Goal: Information Seeking & Learning: Check status

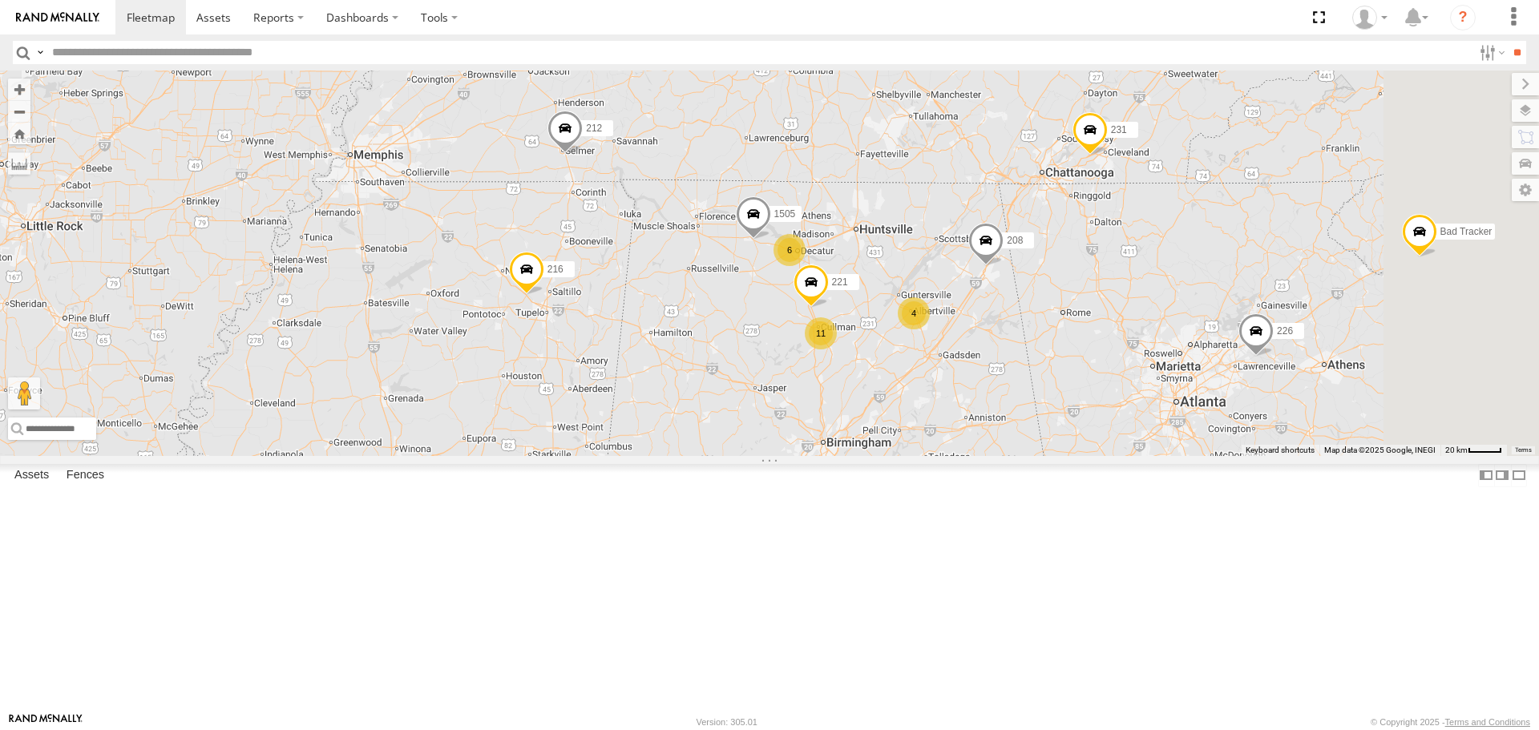
drag, startPoint x: 1227, startPoint y: 333, endPoint x: 1047, endPoint y: 459, distance: 220.4
click at [1047, 455] on div "205 215 1502 203 212 226 204 216 231 Bad Tracker 201 223 208 4 221 11 6 1505" at bounding box center [769, 263] width 1539 height 385
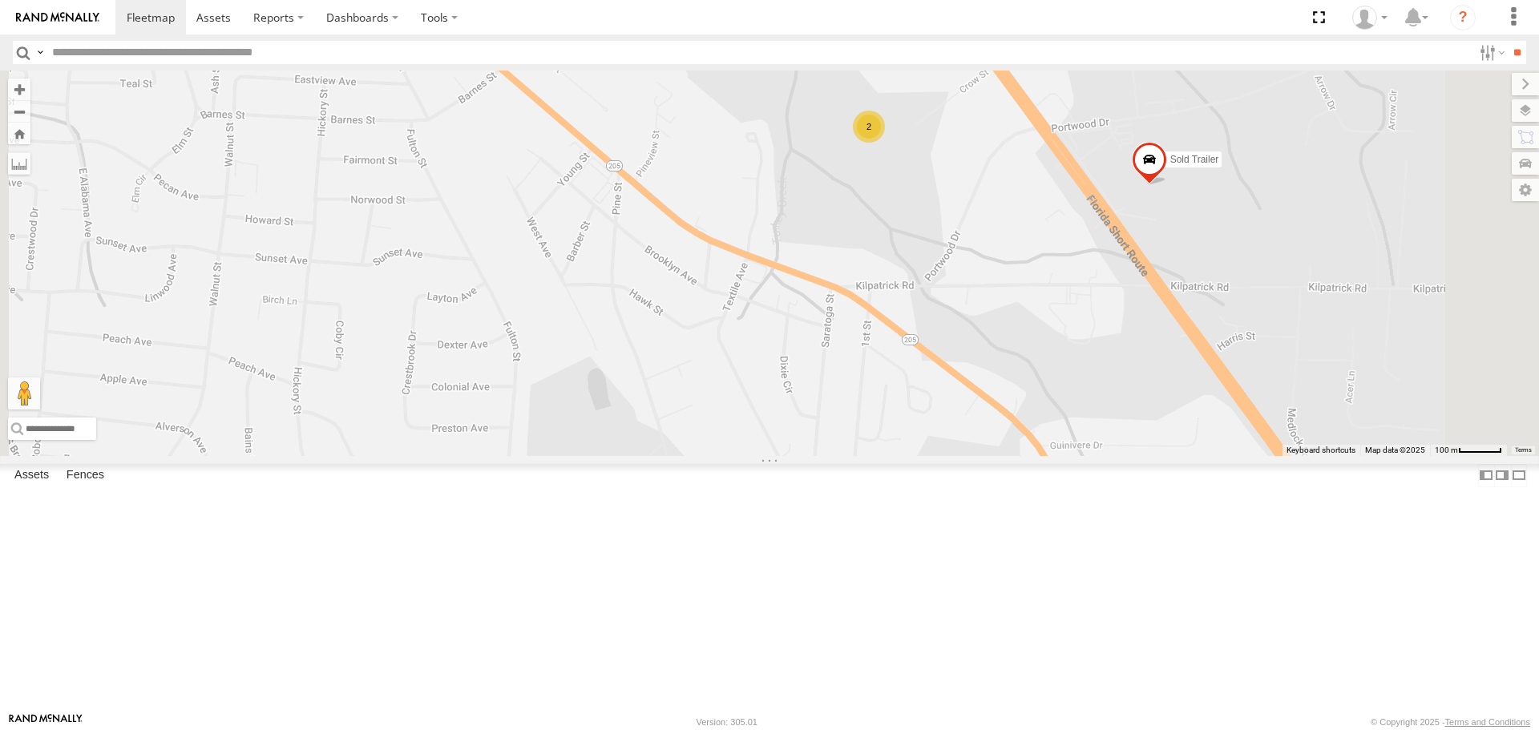
drag, startPoint x: 1066, startPoint y: 263, endPoint x: 1058, endPoint y: 317, distance: 54.3
click at [1058, 317] on div "205 215 1502 203 212 226 204 216 231 Bad Tracker 201 223 208 221 1505 SOLD TRAI…" at bounding box center [769, 263] width 1539 height 385
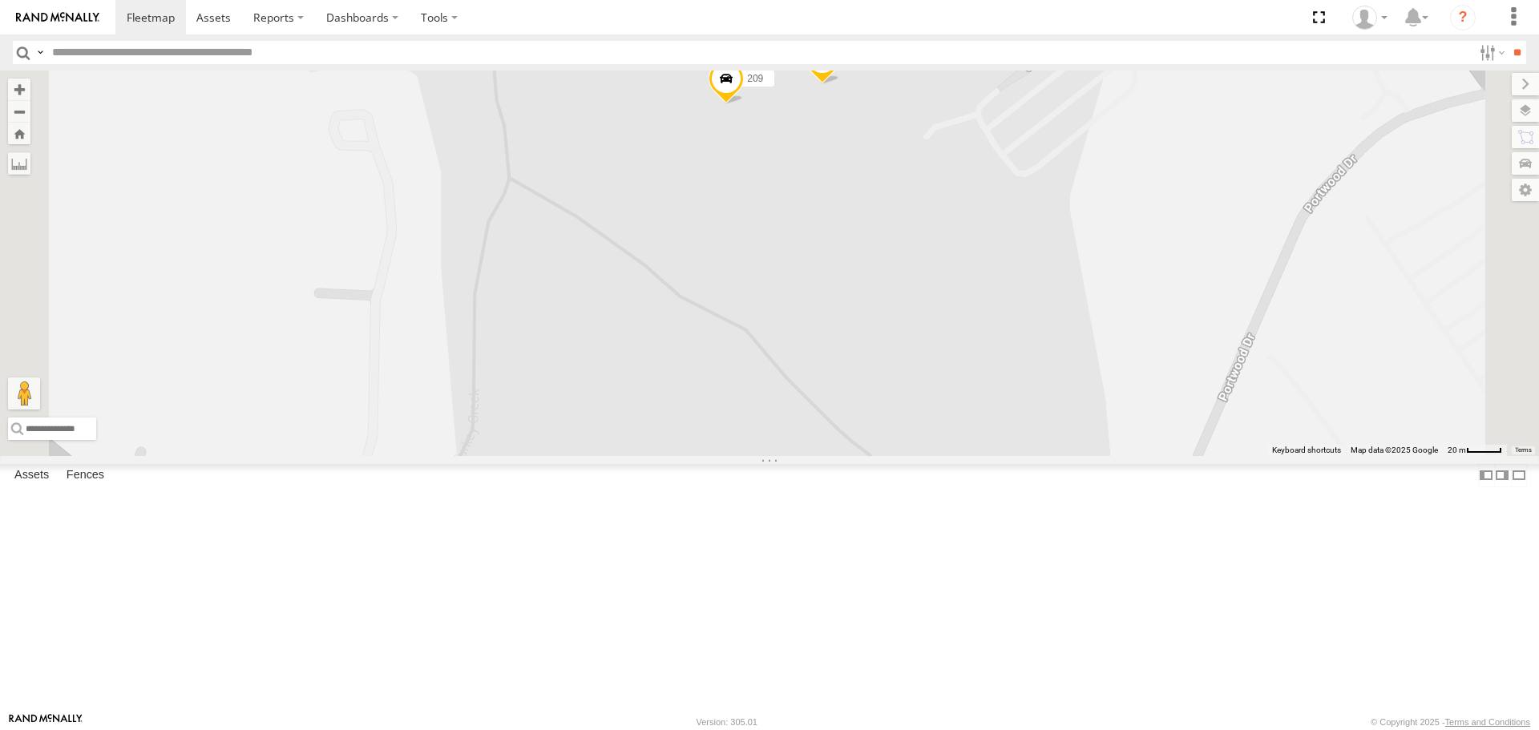
click at [840, 85] on span at bounding box center [822, 63] width 35 height 43
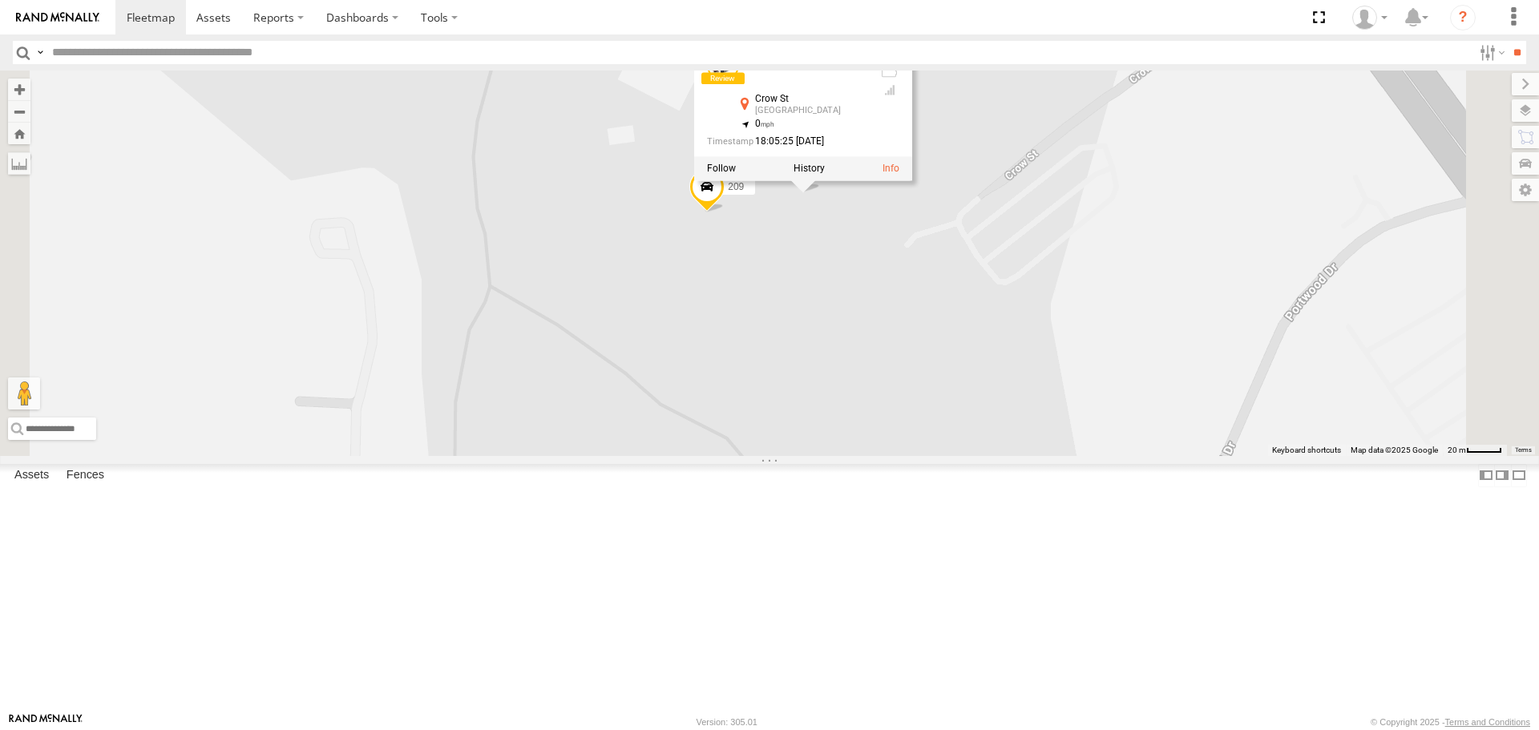
drag, startPoint x: 988, startPoint y: 269, endPoint x: 969, endPoint y: 387, distance: 120.2
click at [969, 387] on div "205 215 1502 203 212 226 204 216 231 Bad Tracker 201 223 208 221 1505 SOLD TRAI…" at bounding box center [769, 263] width 1539 height 385
click at [959, 334] on div "205 215 1502 203 212 226 204 216 231 Bad Tracker 201 223 208 221 1505 SOLD TRAI…" at bounding box center [769, 263] width 1539 height 385
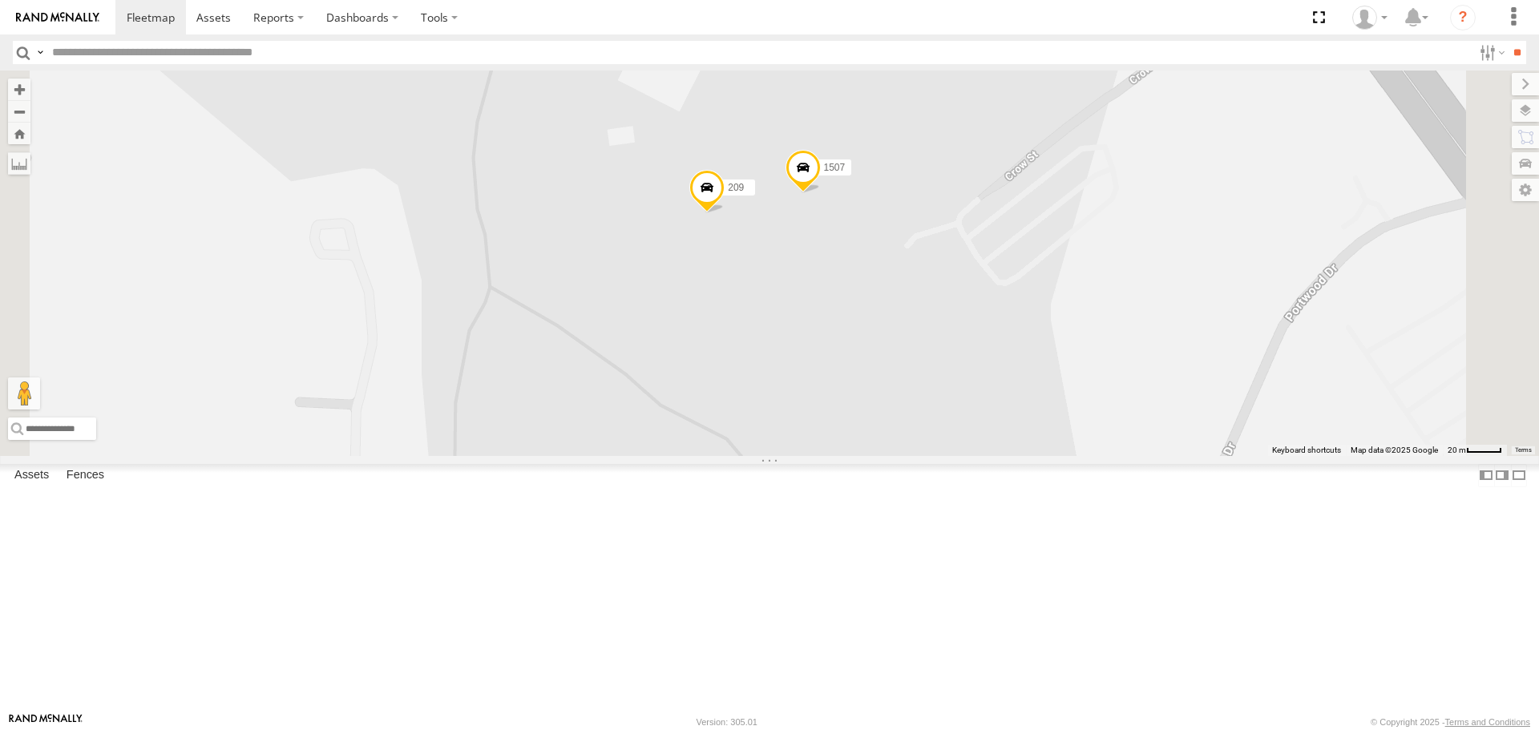
click at [725, 214] on span at bounding box center [706, 192] width 35 height 43
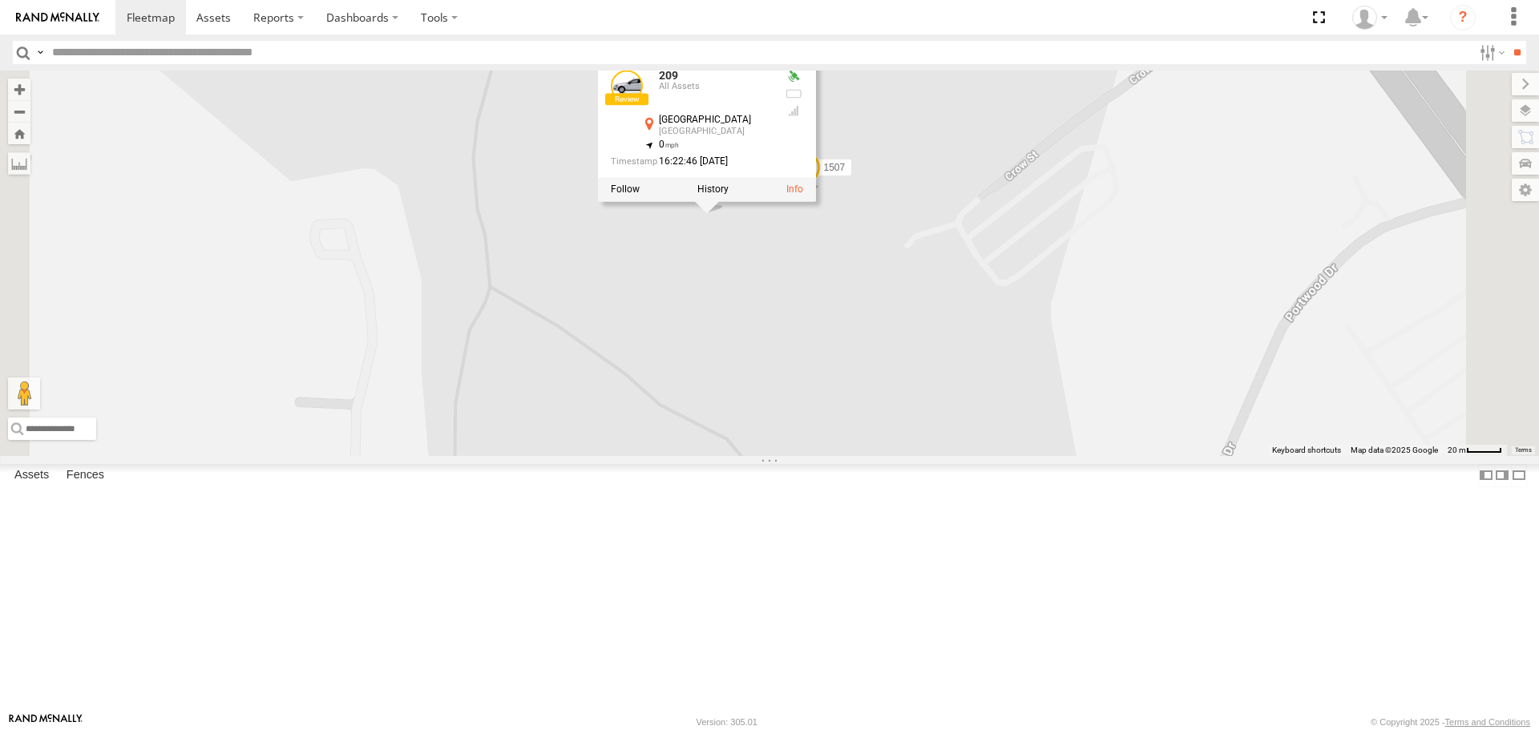
click at [948, 380] on div "205 215 1502 203 212 226 204 216 231 Bad Tracker 201 223 208 221 1505 SOLD TRAI…" at bounding box center [769, 263] width 1539 height 385
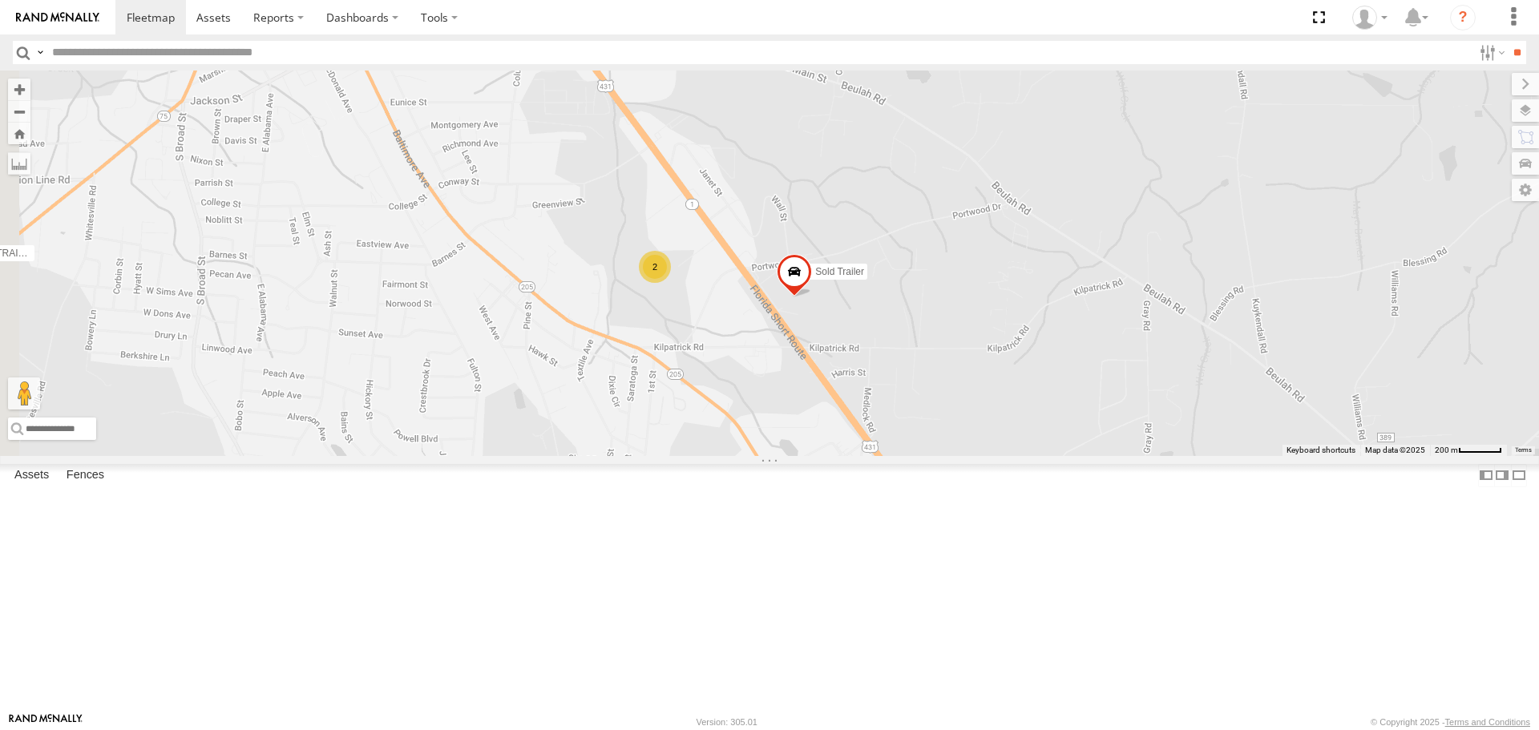
drag, startPoint x: 936, startPoint y: 517, endPoint x: 695, endPoint y: 480, distance: 244.1
click at [1015, 455] on div "205 215 1502 203 212 226 204 216 231 Bad Tracker 201 223 208 221 1505 SOLD TRAI…" at bounding box center [769, 263] width 1539 height 385
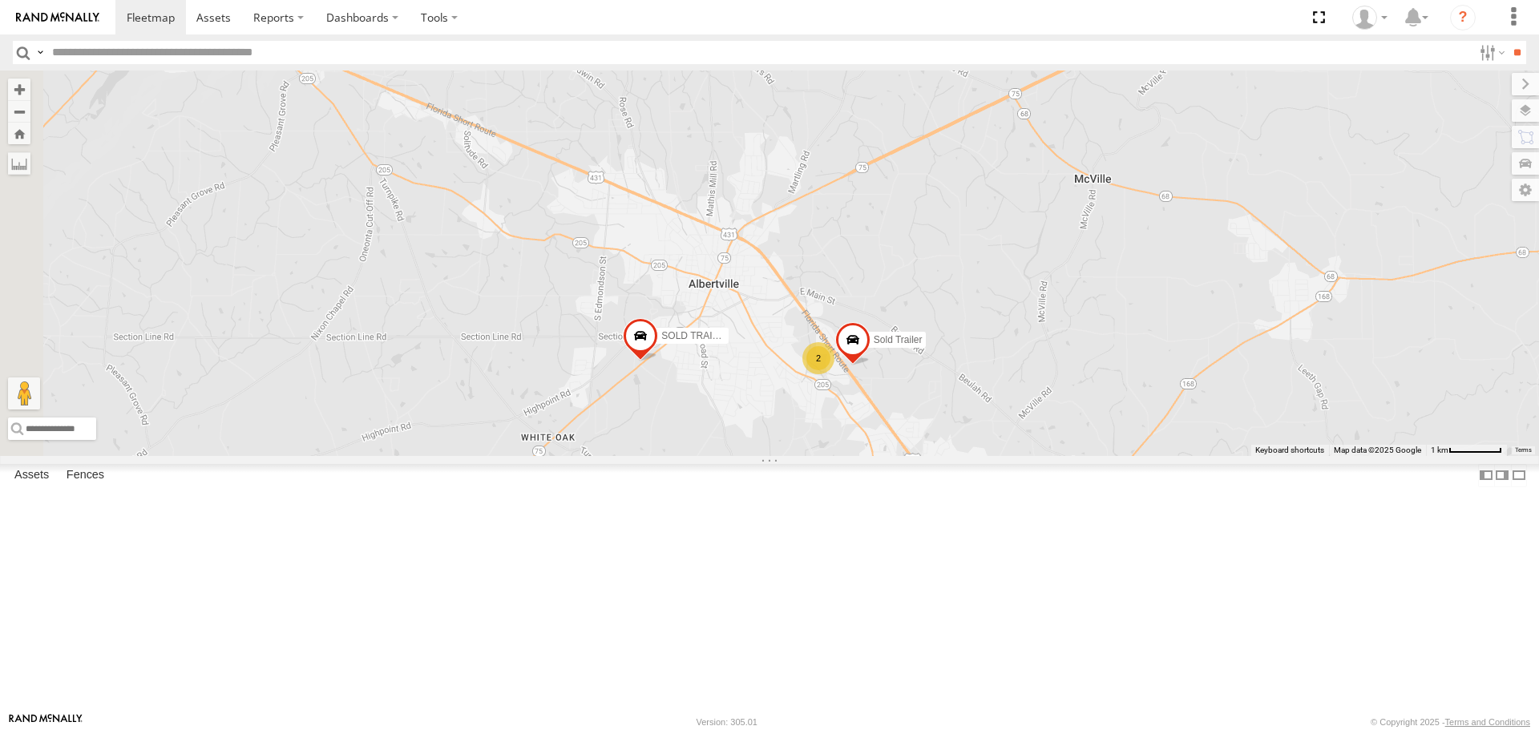
drag, startPoint x: 523, startPoint y: 505, endPoint x: 956, endPoint y: 543, distance: 434.5
click at [1003, 455] on div "205 215 1502 203 212 226 204 216 231 Bad Tracker 201 223 208 221 1505 SOLD TRAI…" at bounding box center [769, 263] width 1539 height 385
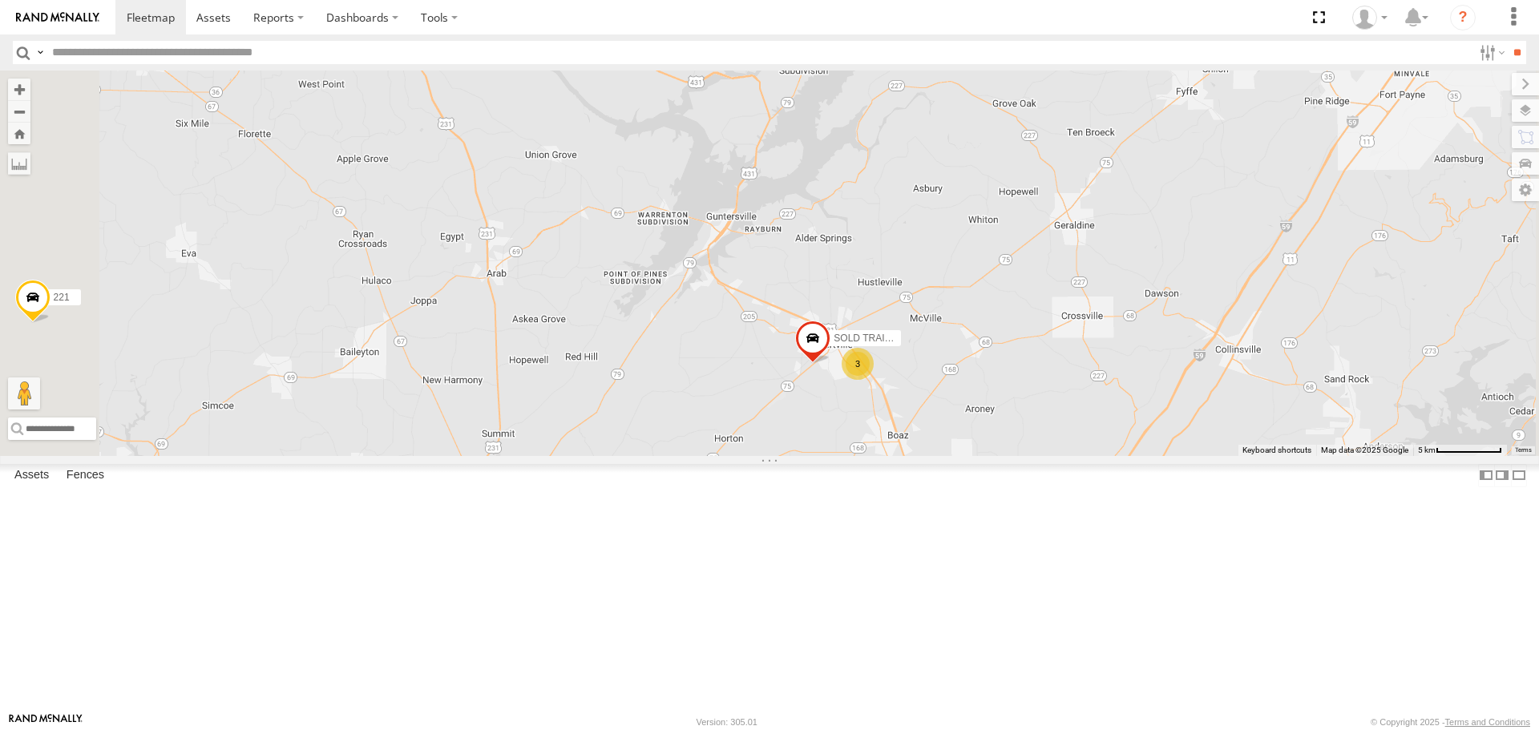
drag, startPoint x: 663, startPoint y: 408, endPoint x: 813, endPoint y: 495, distance: 173.5
click at [813, 455] on div "205 215 1502 203 212 226 204 216 231 Bad Tracker 201 223 208 221 1505 SOLD TRAI…" at bounding box center [769, 263] width 1539 height 385
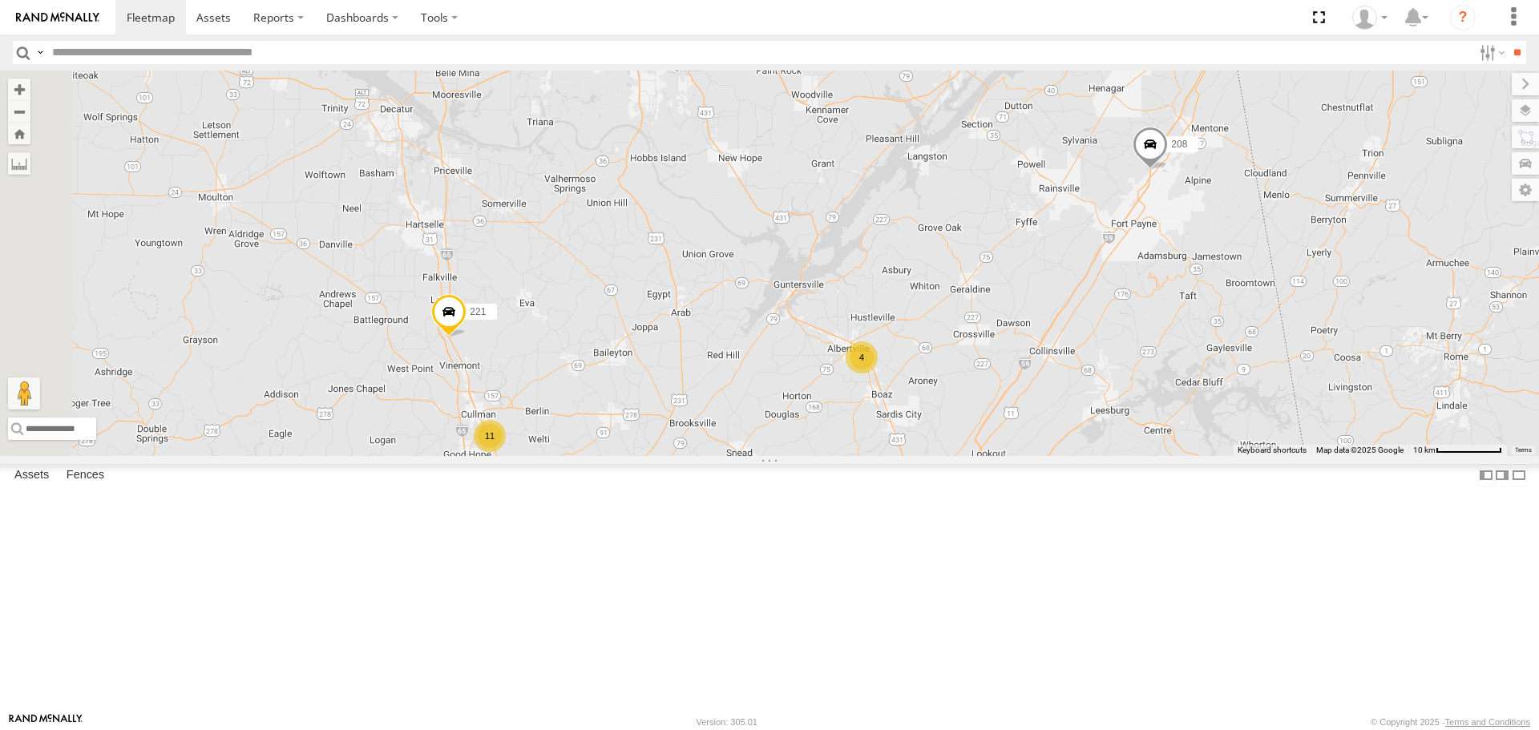
drag, startPoint x: 658, startPoint y: 410, endPoint x: 555, endPoint y: 297, distance: 153.8
click at [987, 455] on div "205 215 1502 203 212 226 204 216 231 Bad Tracker 201 223 208 221 1505 4 11" at bounding box center [769, 263] width 1539 height 385
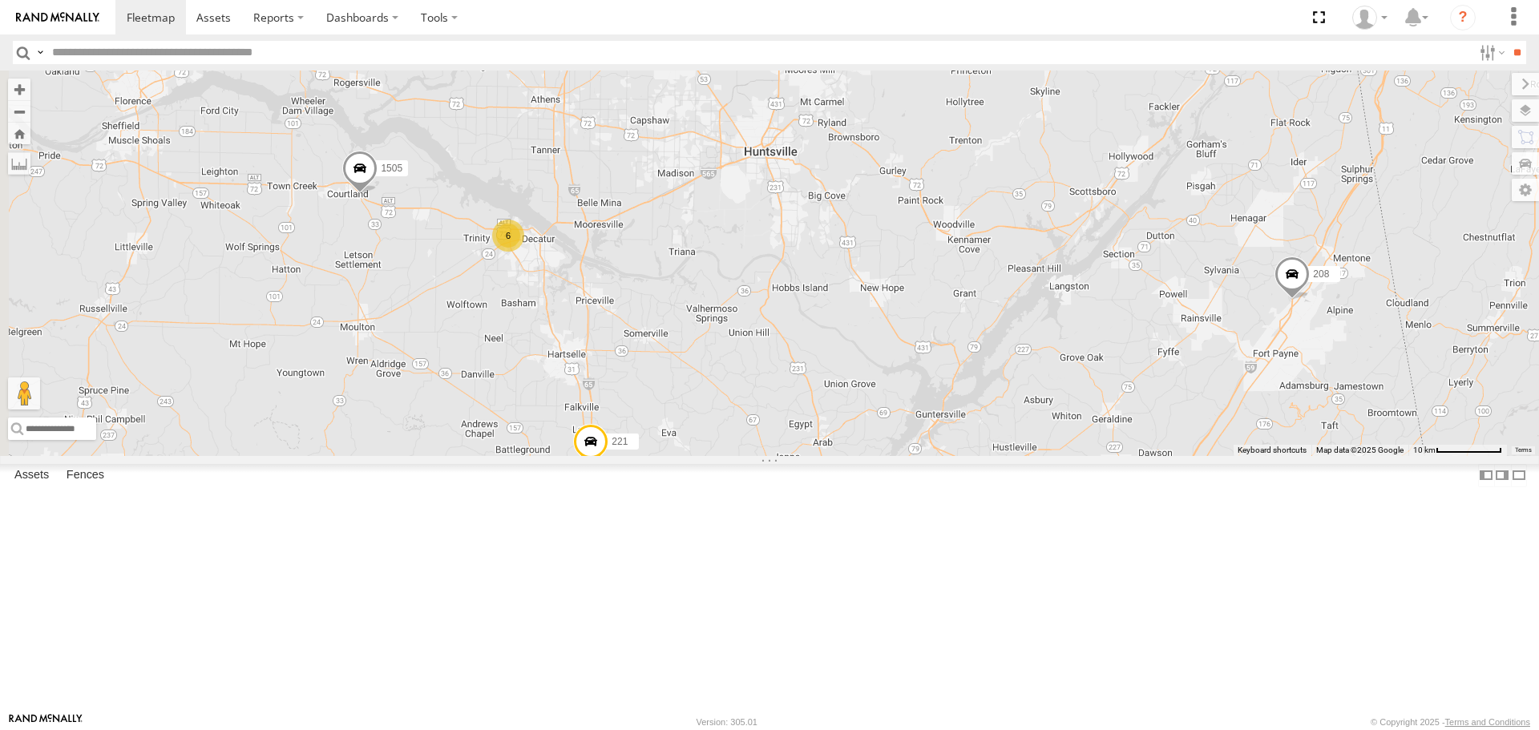
drag, startPoint x: 597, startPoint y: 339, endPoint x: 600, endPoint y: 466, distance: 126.7
click at [600, 455] on div "205 215 1502 203 212 226 204 216 231 Bad Tracker 201 223 208 221 1505 4 11 6" at bounding box center [769, 263] width 1539 height 385
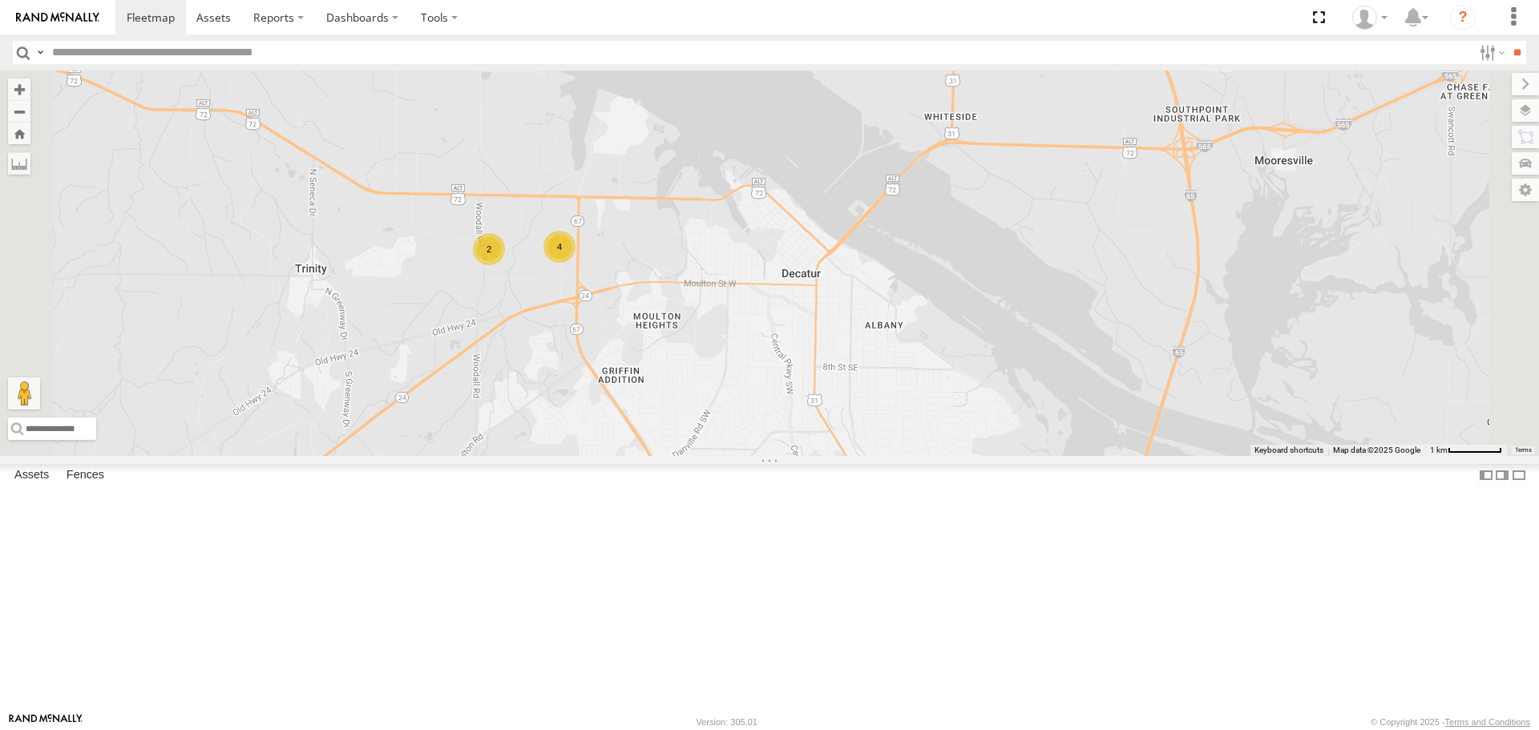
drag, startPoint x: 692, startPoint y: 374, endPoint x: 755, endPoint y: 436, distance: 89.0
click at [755, 436] on div "205 215 1502 203 212 226 204 216 231 Bad Tracker 201 223 208 221 1505 4 2" at bounding box center [769, 263] width 1539 height 385
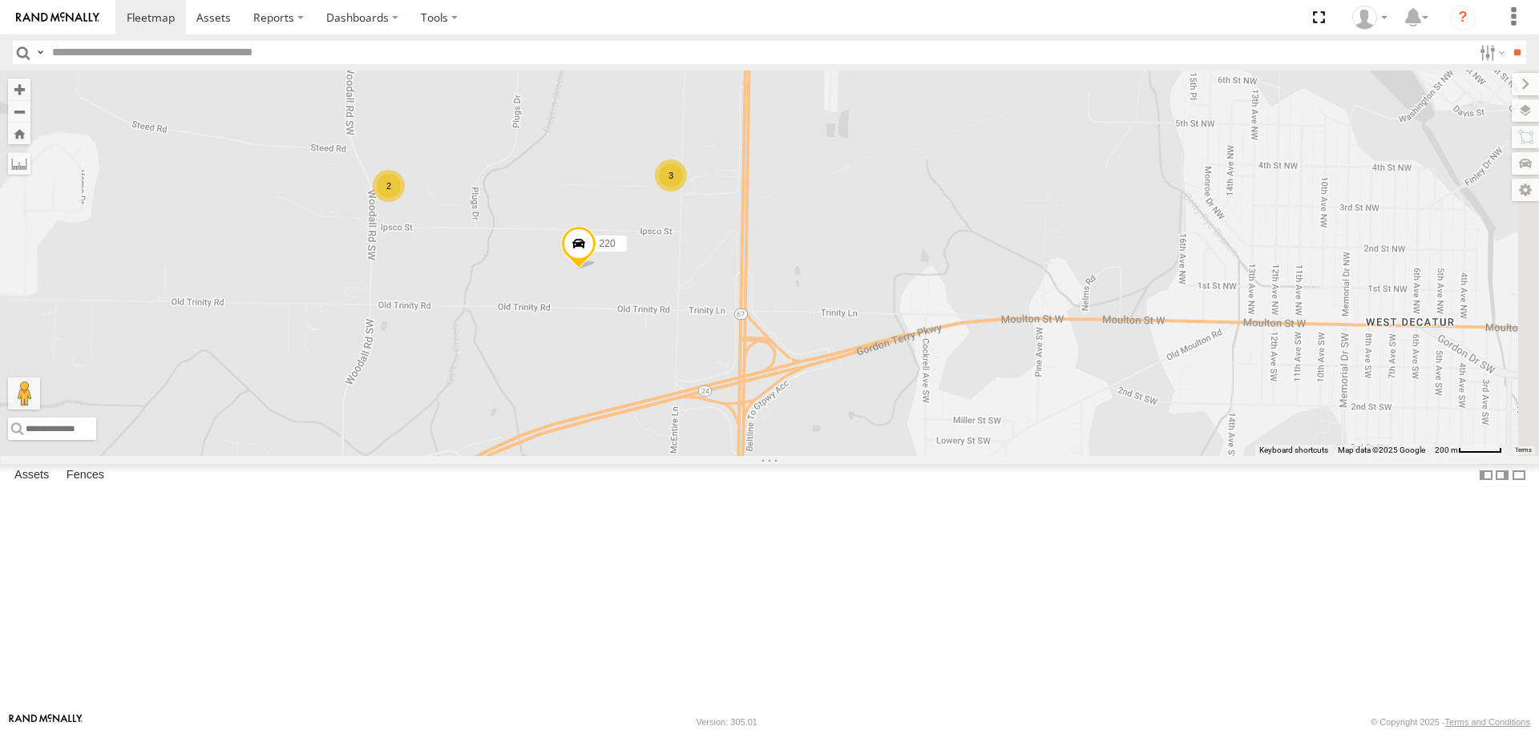
click at [731, 432] on div "205 215 1502 203 212 226 204 216 231 Bad Tracker 201 223 208 221 1505 220 3 2" at bounding box center [769, 263] width 1539 height 385
click at [596, 269] on span at bounding box center [578, 247] width 35 height 43
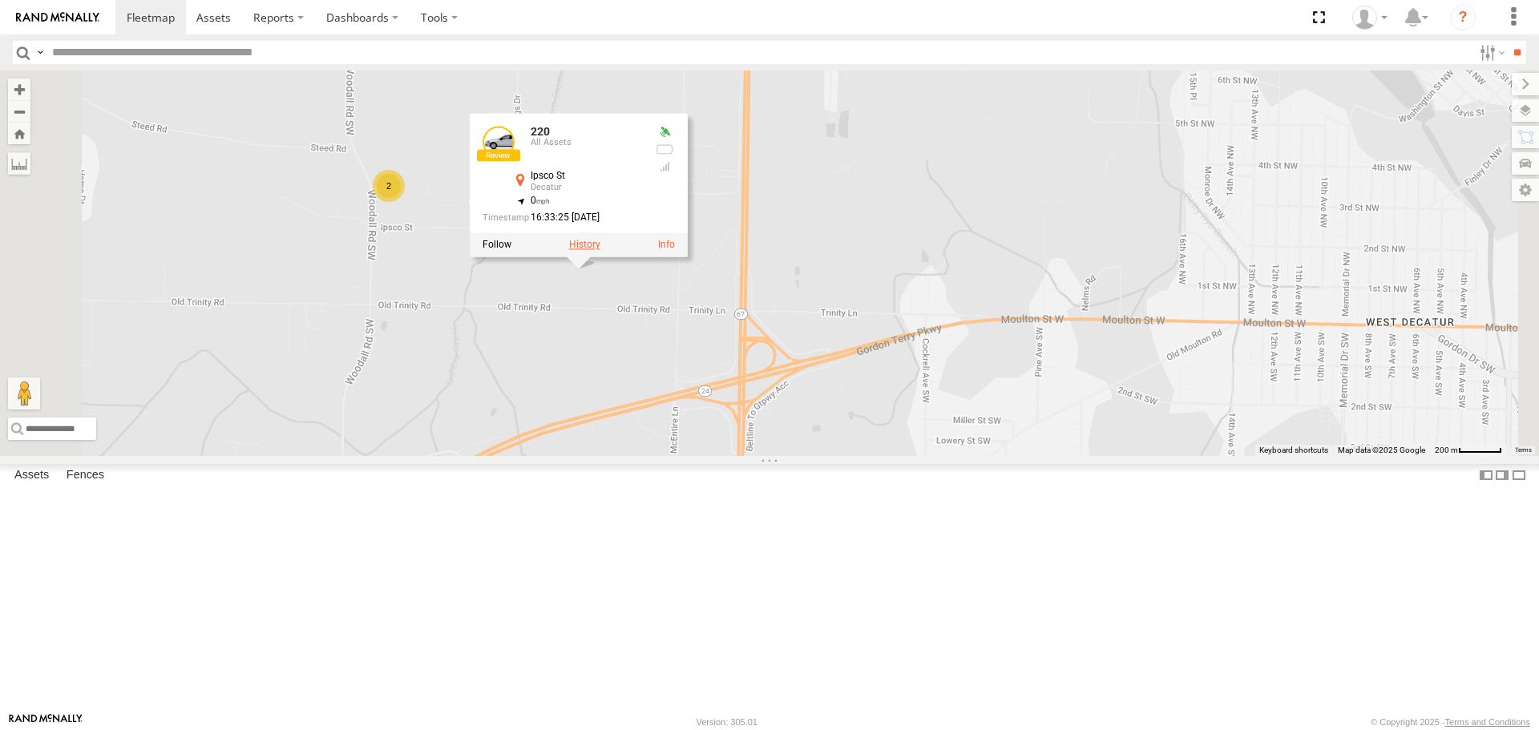
click at [600, 251] on label at bounding box center [584, 245] width 31 height 11
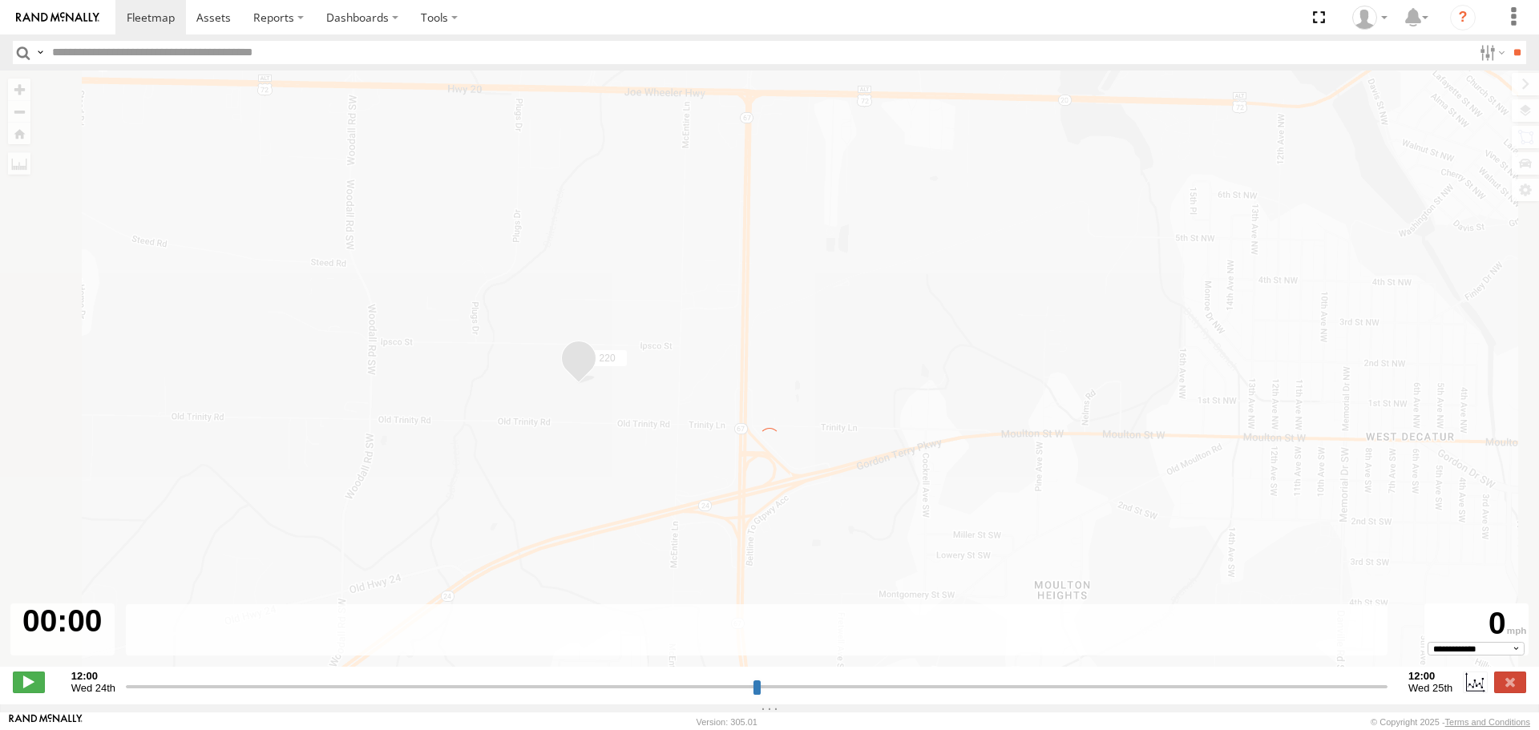
click at [807, 400] on div "To navigate the map with touch gestures double-tap and hold your finger on the …" at bounding box center [769, 377] width 1539 height 613
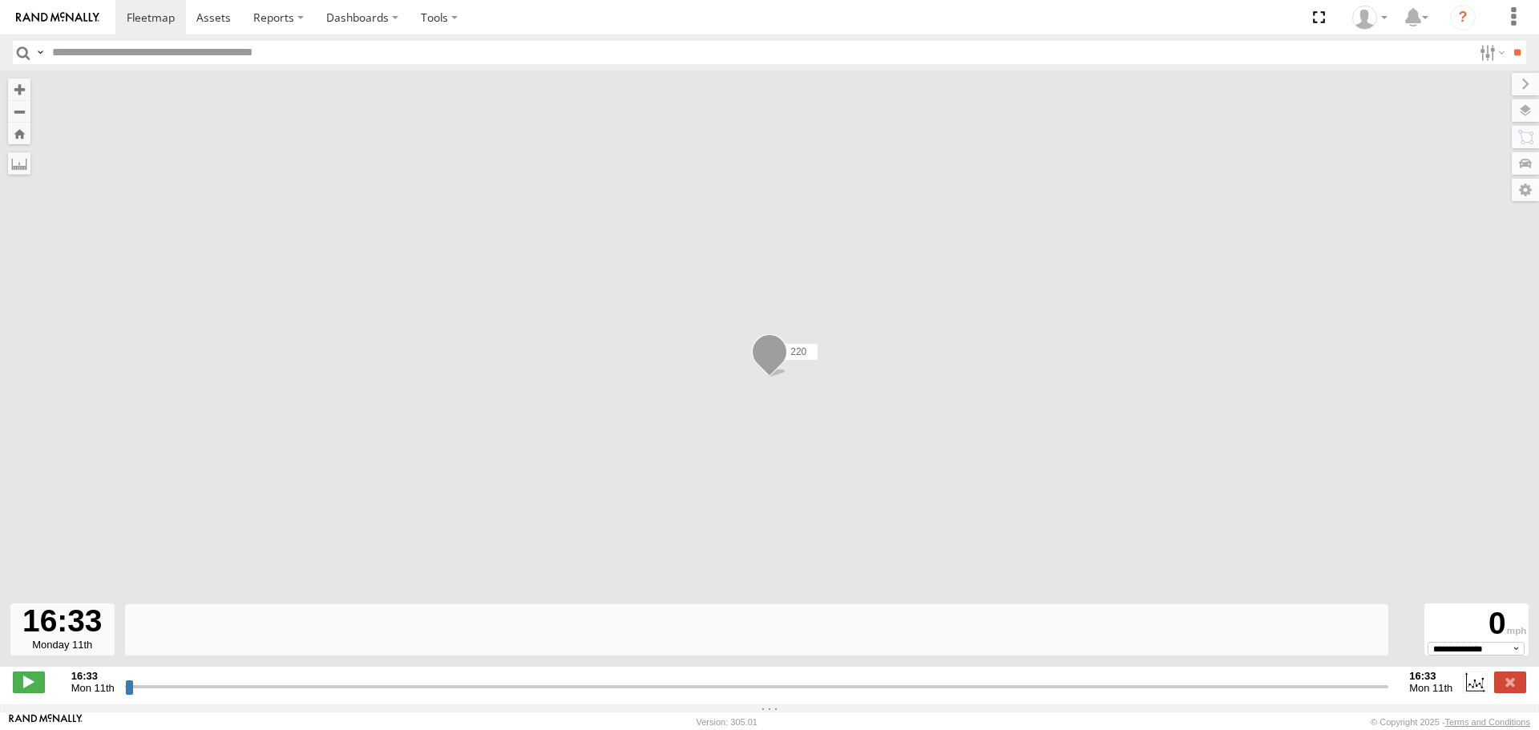
type input "**********"
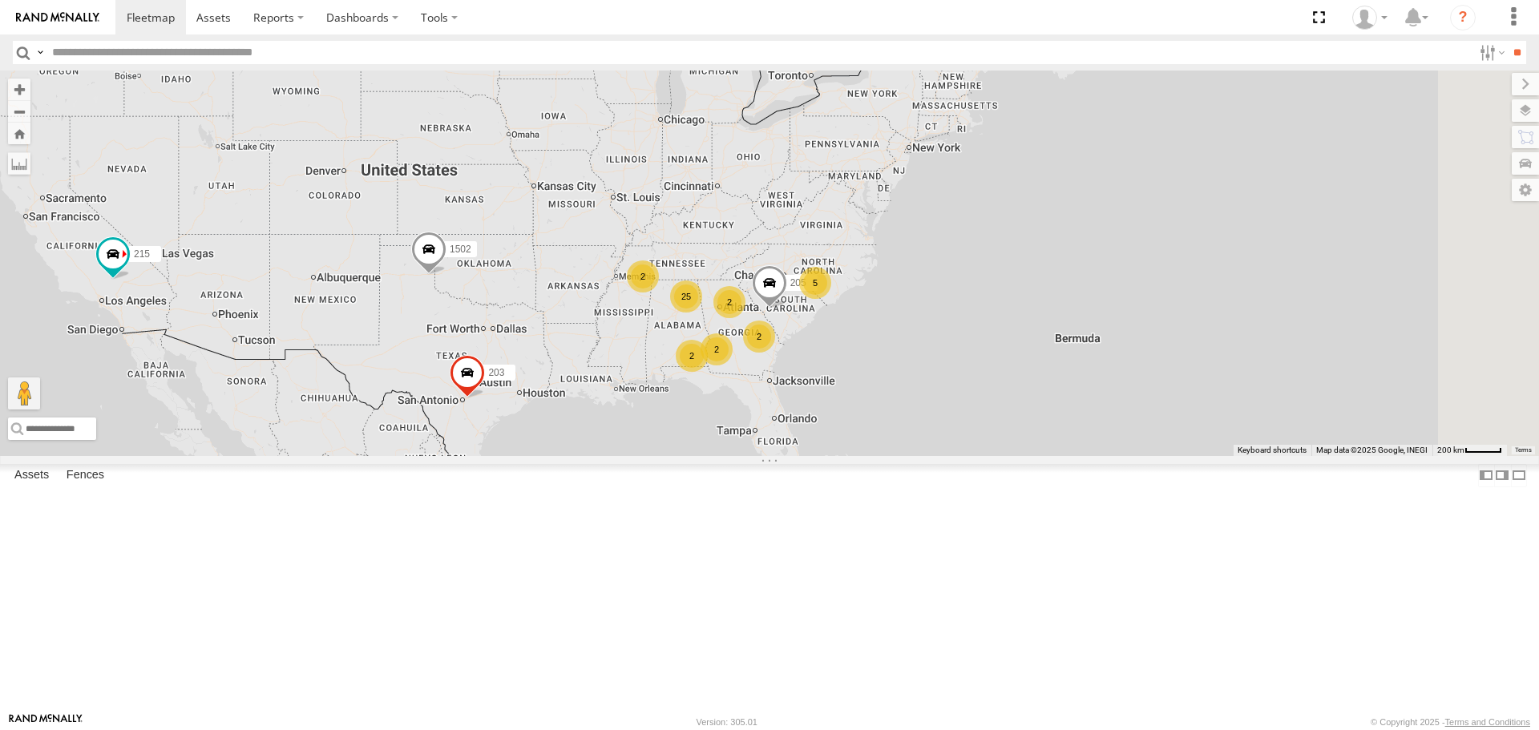
drag, startPoint x: 1136, startPoint y: 391, endPoint x: 805, endPoint y: 467, distance: 339.7
click at [805, 455] on div "215 1502 203 5 25 2 205 2 2 2 2" at bounding box center [769, 263] width 1539 height 385
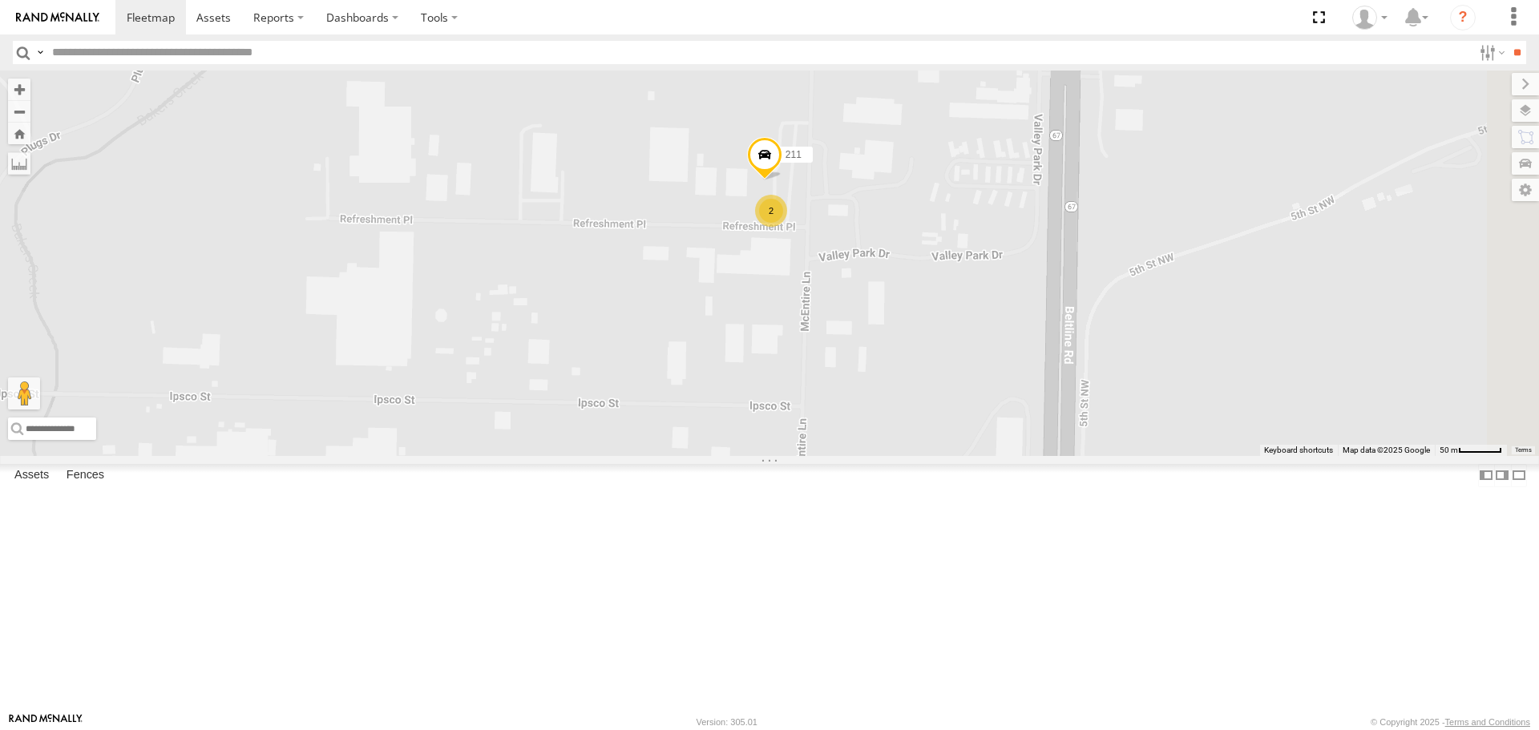
drag, startPoint x: 930, startPoint y: 367, endPoint x: 764, endPoint y: 423, distance: 175.2
click at [764, 423] on div "215 1502 203 205 212 226 204 216 231 Bad Tracker 201 213 223 208 221 1505 220 2…" at bounding box center [769, 263] width 1539 height 385
click at [782, 180] on span at bounding box center [764, 158] width 35 height 43
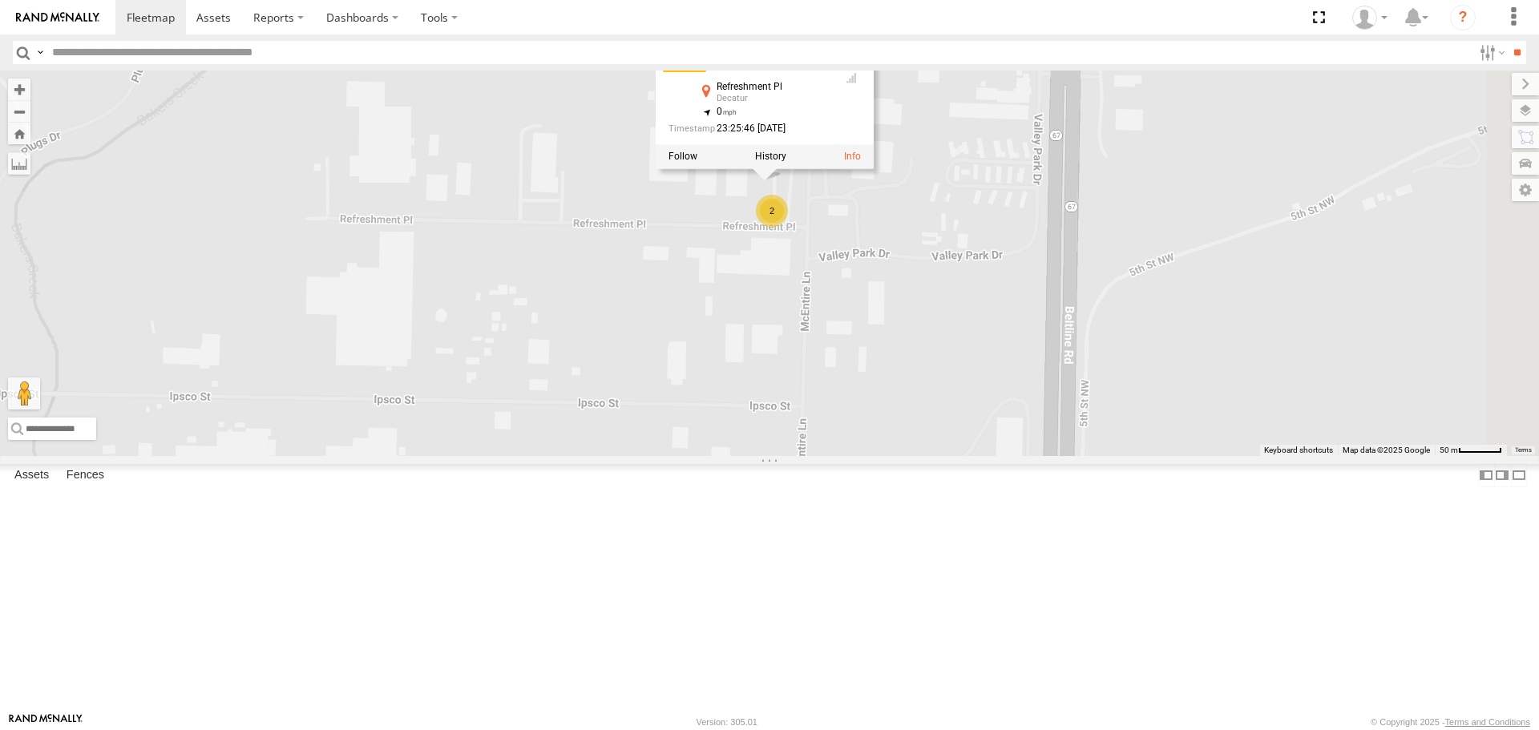
click at [914, 334] on div "215 1502 203 205 212 226 204 216 231 Bad Tracker 201 213 223 208 221 1505 220 2…" at bounding box center [769, 263] width 1539 height 385
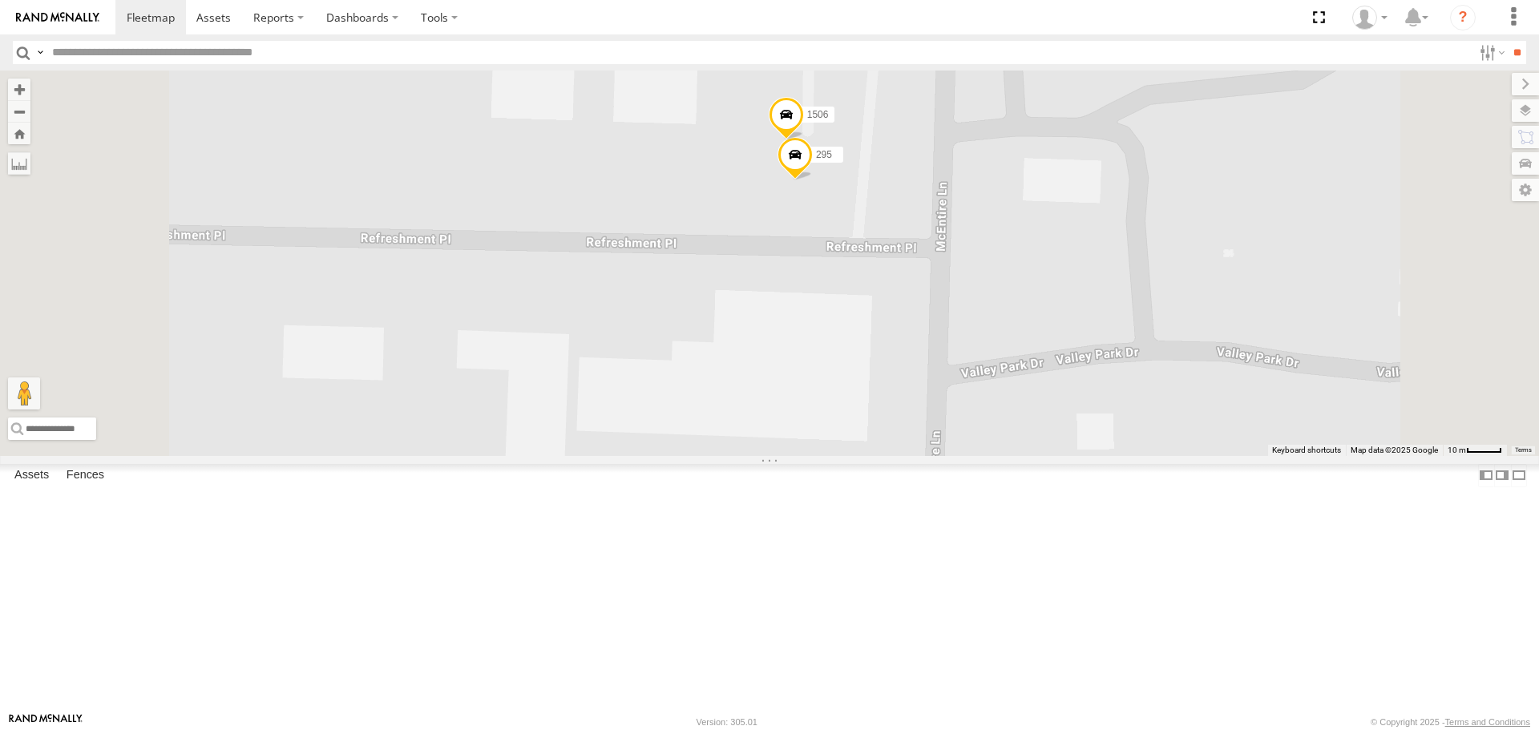
click at [813, 181] on span at bounding box center [795, 159] width 35 height 43
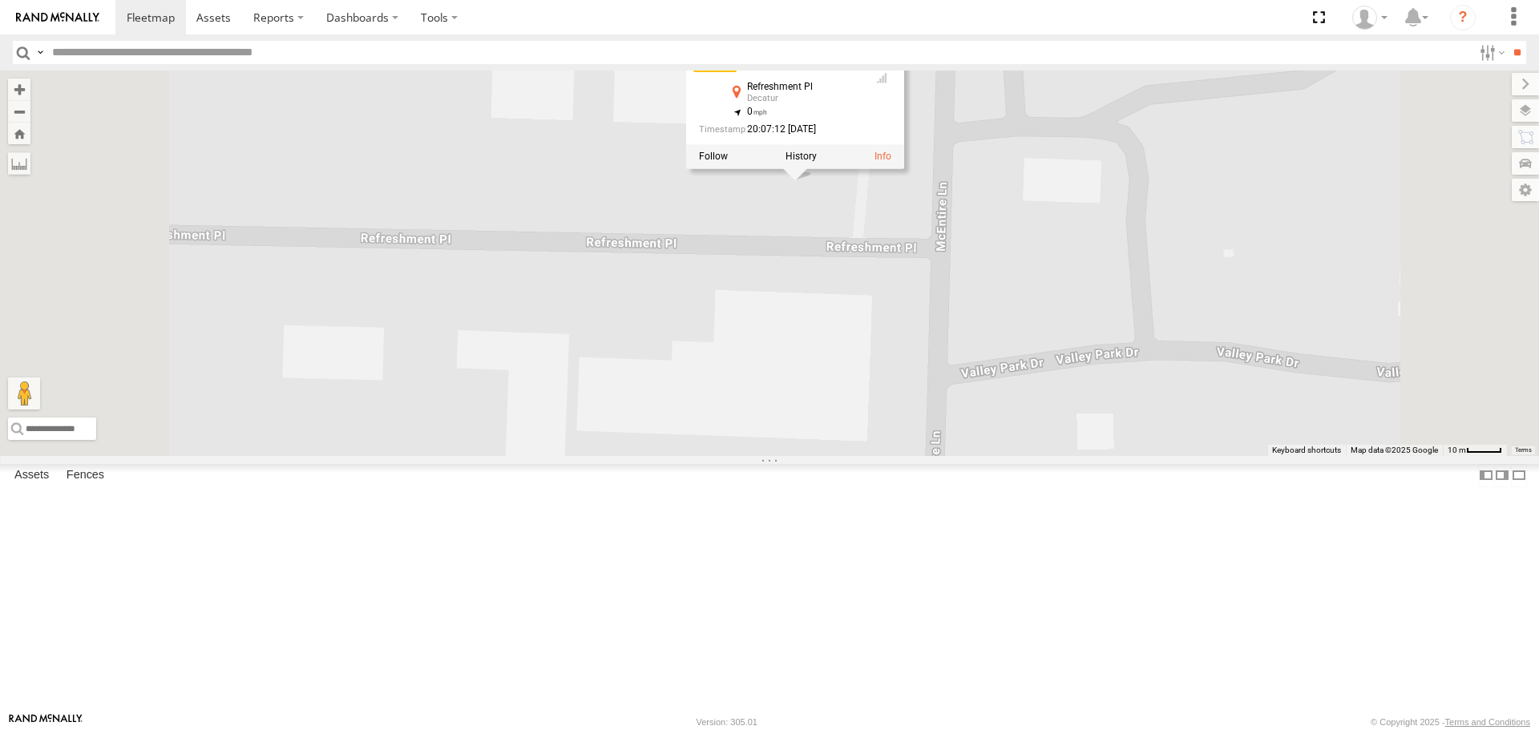
click at [924, 342] on div "215 1502 203 205 212 226 204 216 231 Bad Tracker 201 213 223 208 221 1505 220 2…" at bounding box center [769, 263] width 1539 height 385
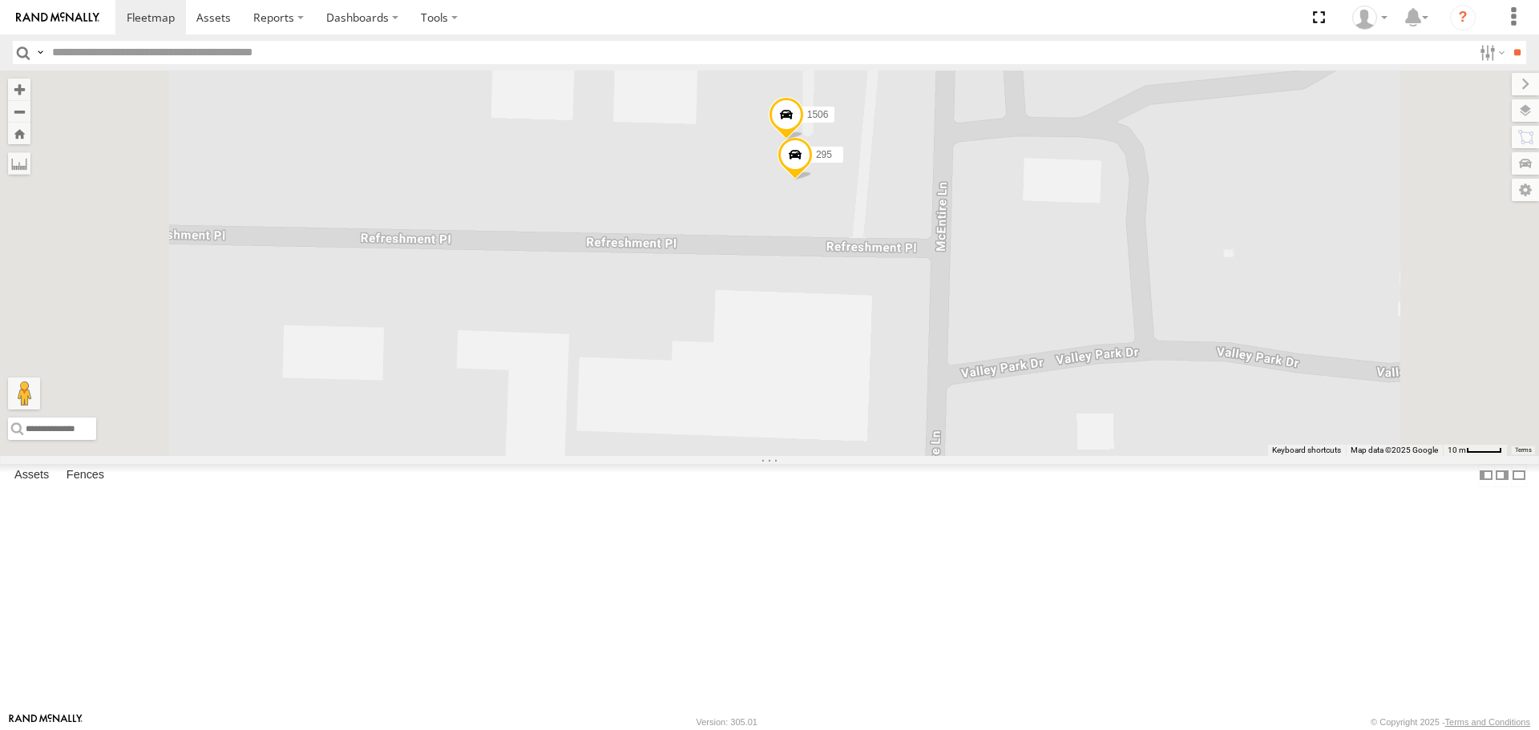
click at [804, 141] on span at bounding box center [786, 119] width 35 height 43
click at [903, 303] on div "215 1502 203 205 212 226 204 216 231 Bad Tracker 201 213 223 208 221 1505 220 2…" at bounding box center [769, 263] width 1539 height 385
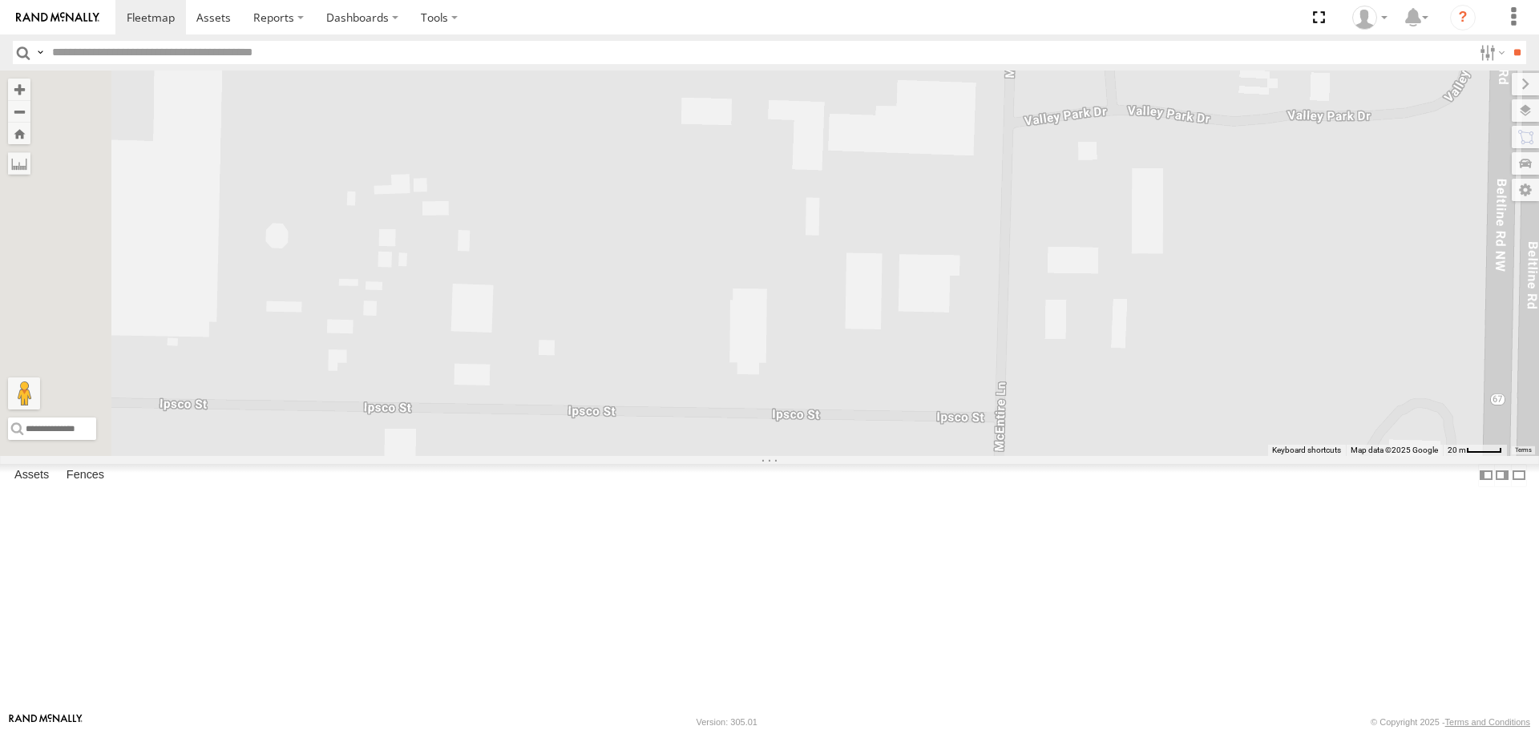
drag, startPoint x: 702, startPoint y: 514, endPoint x: 982, endPoint y: 299, distance: 352.8
click at [982, 299] on div "215 1502 203 205 212 226 204 216 231 Bad Tracker 201 213 223 208 221 1505 220 2…" at bounding box center [769, 263] width 1539 height 385
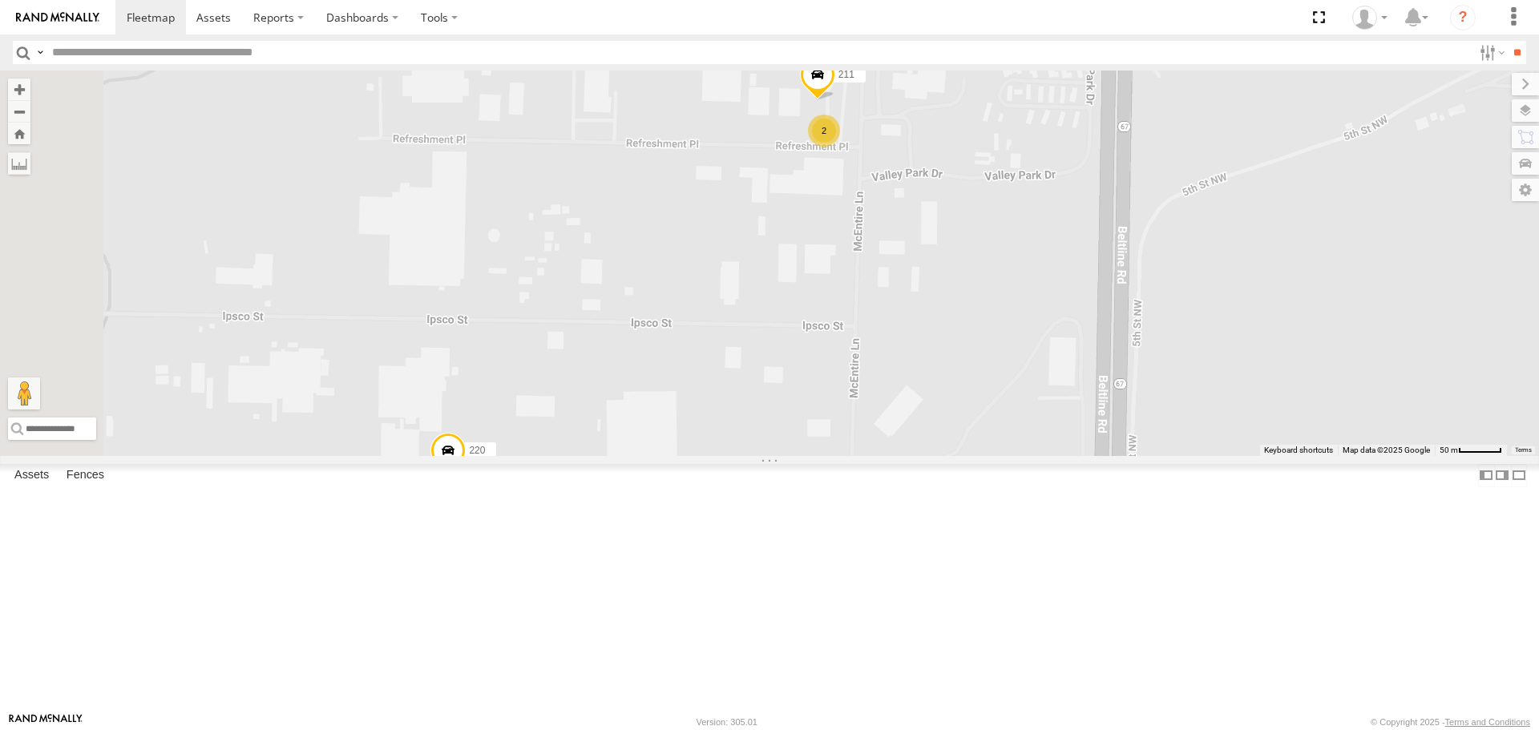
drag, startPoint x: 774, startPoint y: 559, endPoint x: 819, endPoint y: 420, distance: 145.8
click at [941, 345] on div "215 1502 203 205 212 226 204 216 231 Bad Tracker 201 213 223 208 221 1505 220 2…" at bounding box center [769, 263] width 1539 height 385
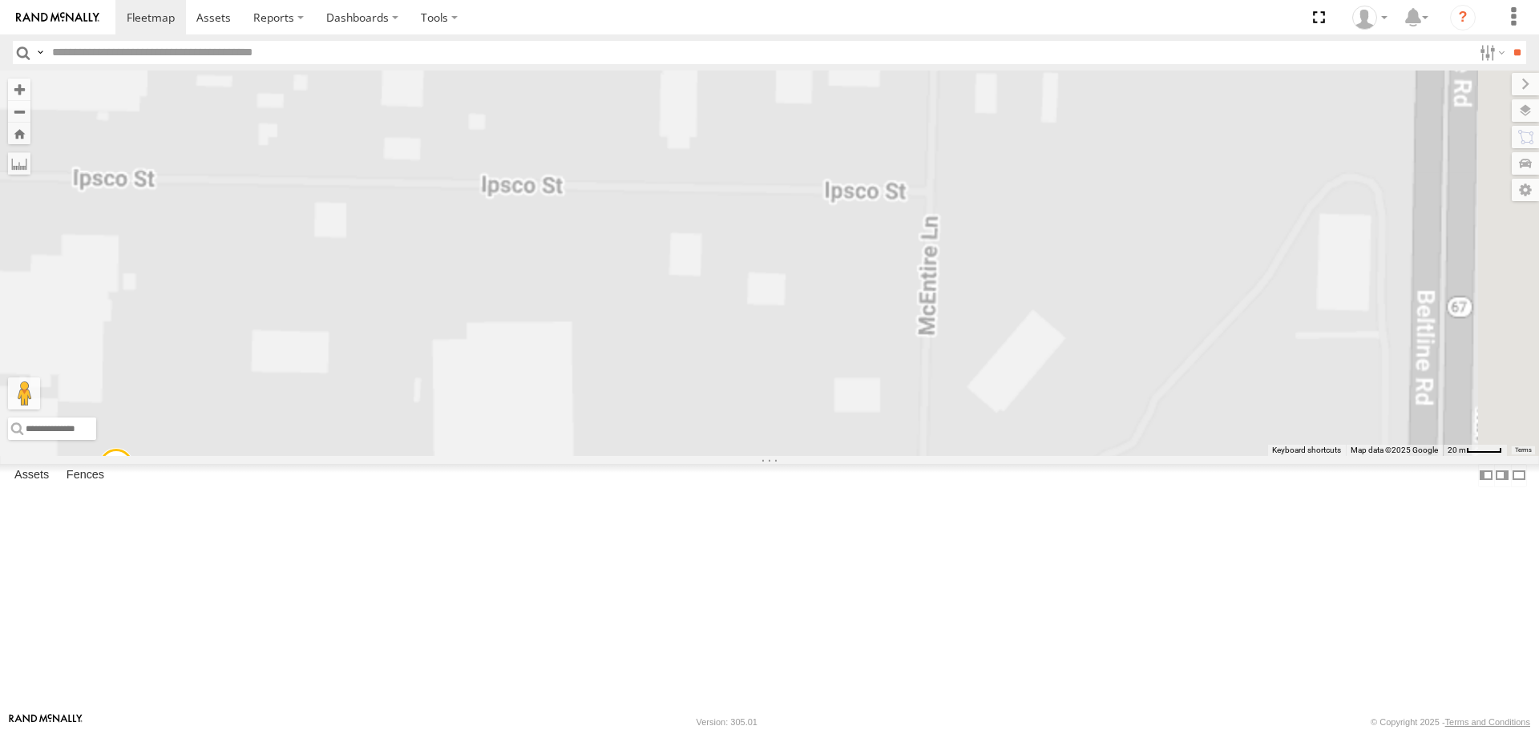
drag, startPoint x: 1112, startPoint y: 200, endPoint x: 1073, endPoint y: 338, distance: 143.4
click at [1079, 428] on div "215 1502 203 205 212 226 204 216 231 Bad Tracker 201 213 223 208 221 1505 220 2…" at bounding box center [769, 263] width 1539 height 385
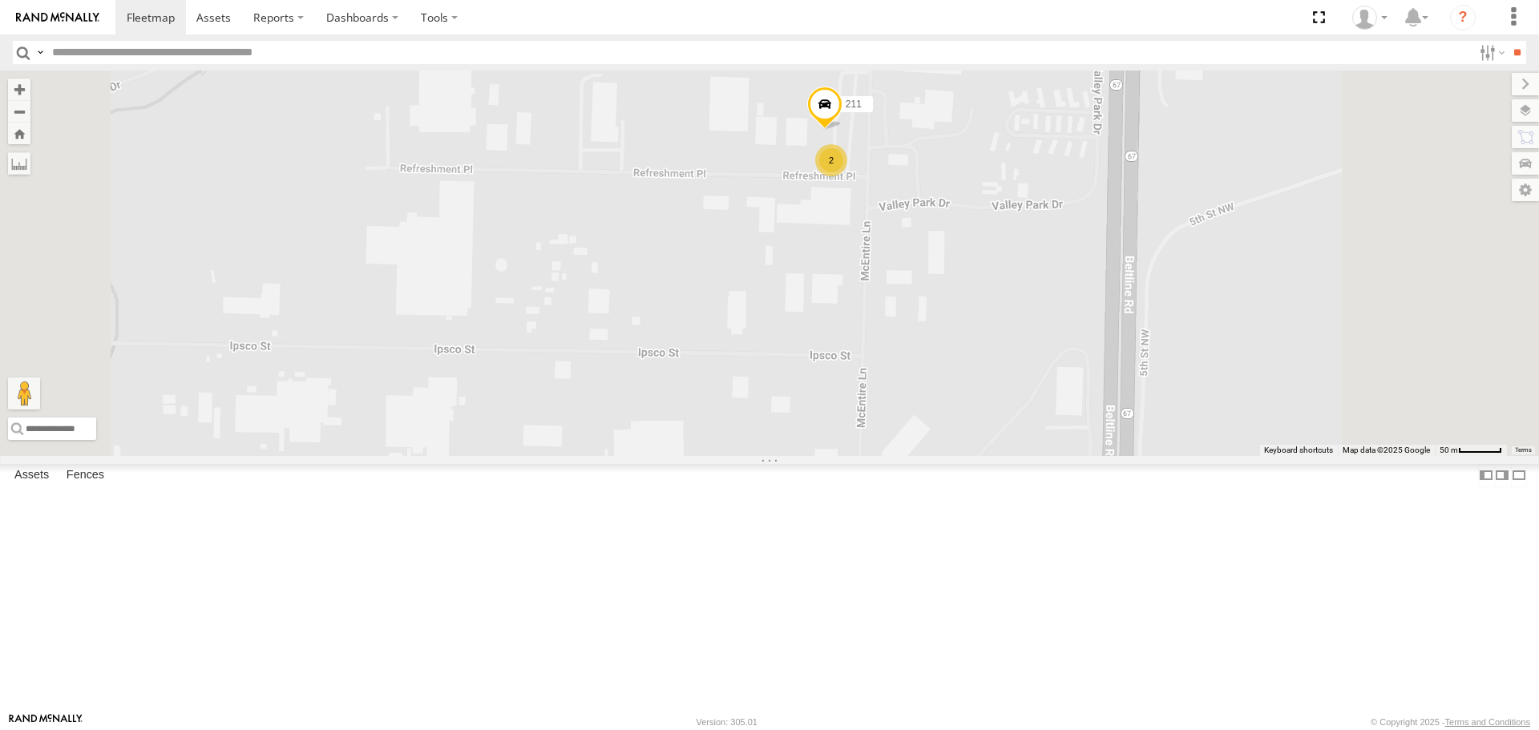
drag, startPoint x: 1056, startPoint y: 261, endPoint x: 1022, endPoint y: 384, distance: 128.0
click at [1021, 400] on div "215 1502 203 205 212 226 204 216 231 Bad Tracker 201 213 223 208 221 1505 220 2…" at bounding box center [769, 263] width 1539 height 385
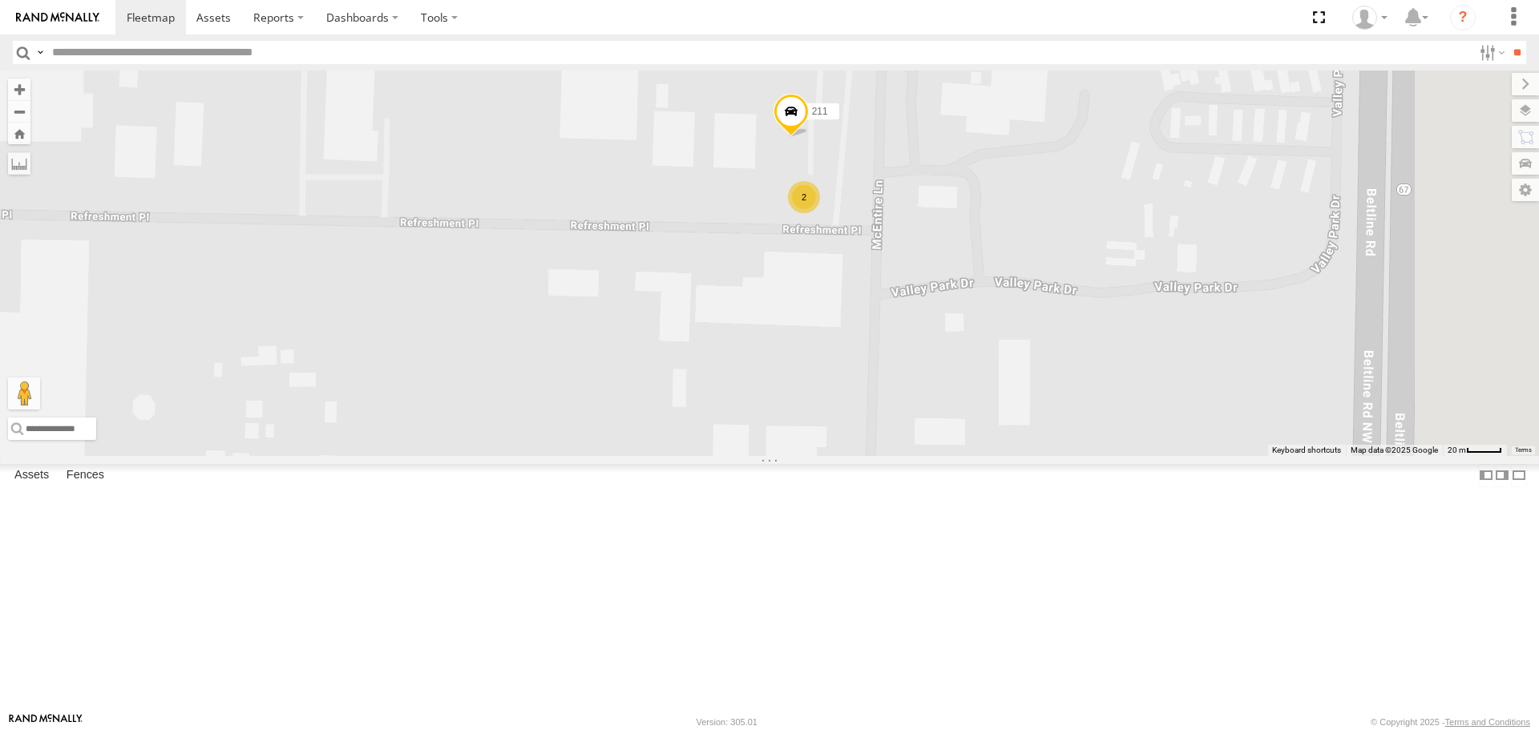
drag, startPoint x: 1010, startPoint y: 319, endPoint x: 961, endPoint y: 385, distance: 81.9
click at [962, 385] on div "215 1502 203 205 212 226 204 216 231 Bad Tracker 201 213 223 208 221 1505 220 2…" at bounding box center [769, 263] width 1539 height 385
